Goal: Task Accomplishment & Management: Manage account settings

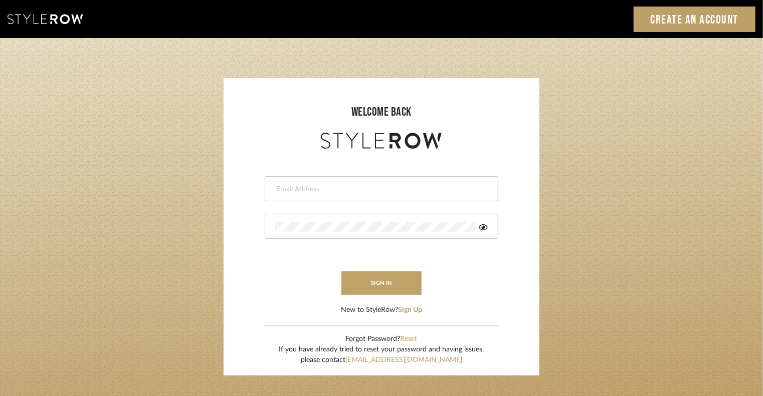
click at [359, 190] on input "email" at bounding box center [380, 189] width 210 height 10
type input "[EMAIL_ADDRESS][DOMAIN_NAME]"
click at [427, 190] on input "[EMAIL_ADDRESS][DOMAIN_NAME]" at bounding box center [380, 189] width 210 height 10
drag, startPoint x: 297, startPoint y: 193, endPoint x: 121, endPoint y: 179, distance: 176.4
click at [121, 180] on login-page "welcome back [EMAIL_ADDRESS][DOMAIN_NAME] This field is required sign in New to…" at bounding box center [381, 219] width 763 height 363
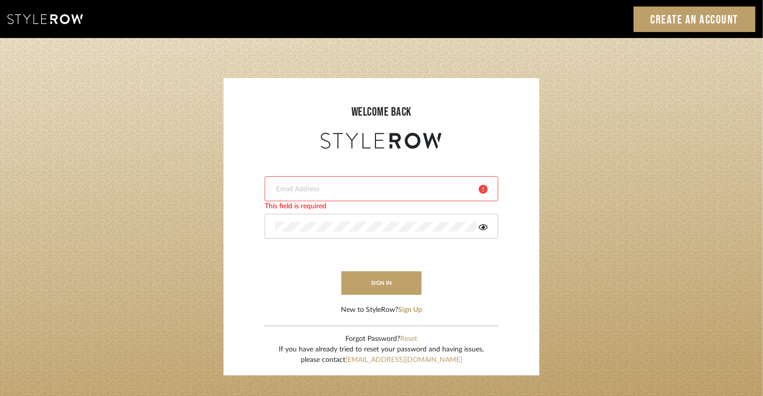
click at [356, 187] on input "email" at bounding box center [373, 189] width 196 height 10
